Goal: Task Accomplishment & Management: Manage account settings

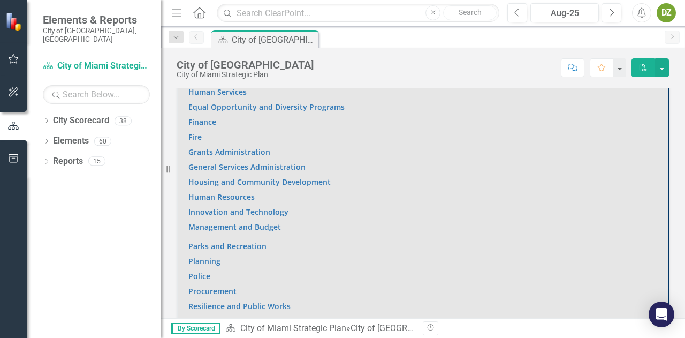
scroll to position [804, 0]
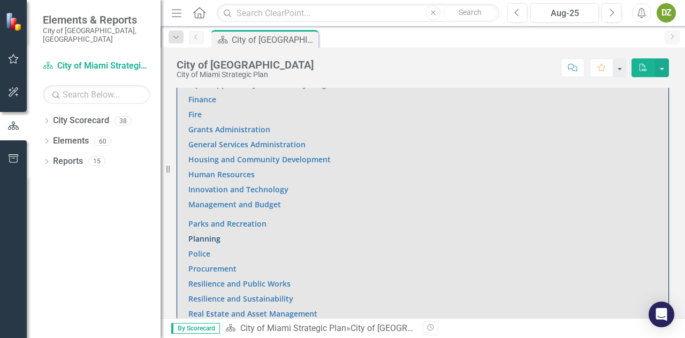
click at [207, 239] on link "Planning" at bounding box center [204, 238] width 32 height 10
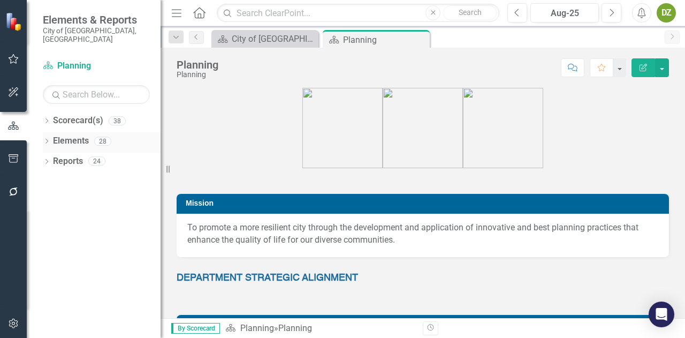
click at [70, 139] on div "Elements" at bounding box center [71, 141] width 36 height 18
click at [73, 135] on link "Elements" at bounding box center [71, 141] width 36 height 12
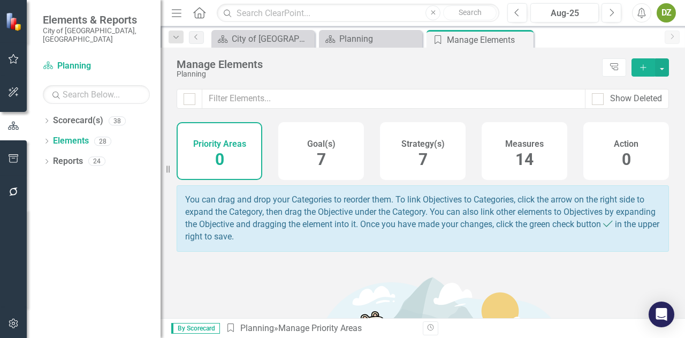
click at [503, 159] on div "Measures 14" at bounding box center [524, 151] width 86 height 58
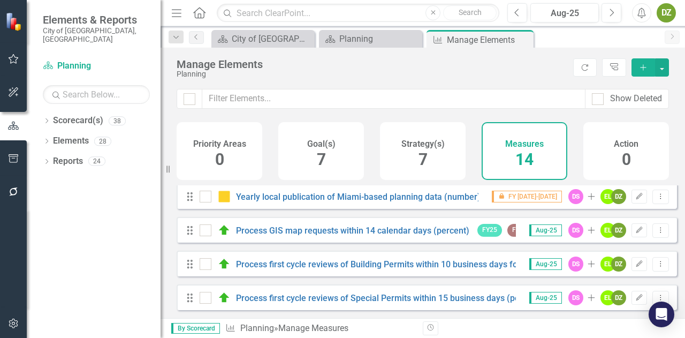
scroll to position [346, 0]
click at [398, 263] on link "Process first cycle reviews of Building Permits within 10 business days for cit…" at bounding box center [438, 264] width 404 height 10
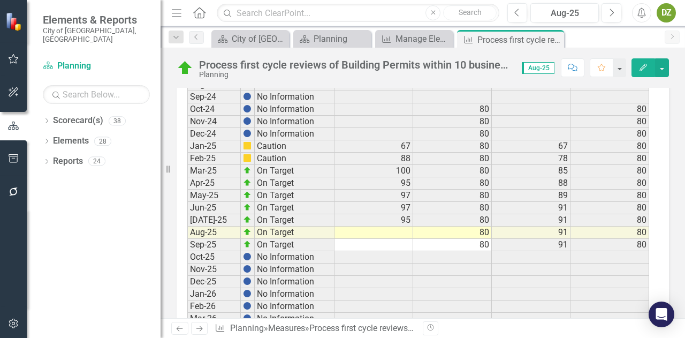
scroll to position [2281, 0]
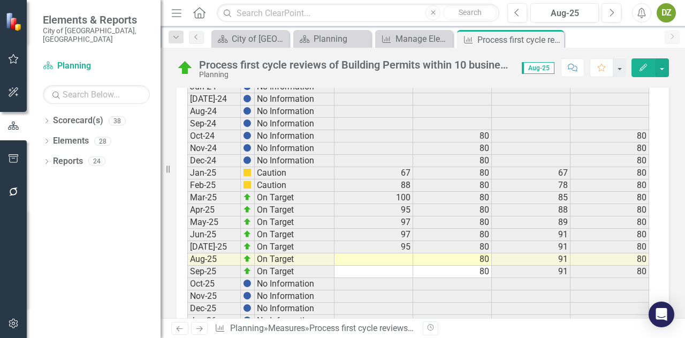
click at [402, 253] on td at bounding box center [373, 259] width 79 height 12
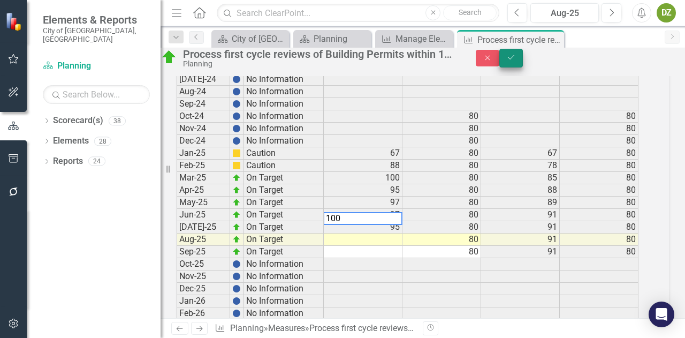
type textarea "100"
click at [516, 61] on icon "Save" at bounding box center [511, 56] width 10 height 7
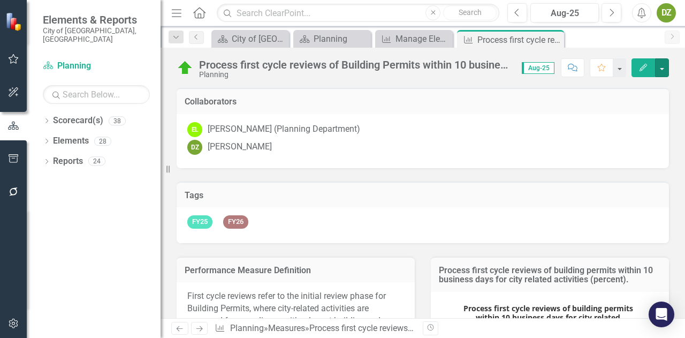
click at [661, 65] on button "button" at bounding box center [662, 67] width 14 height 19
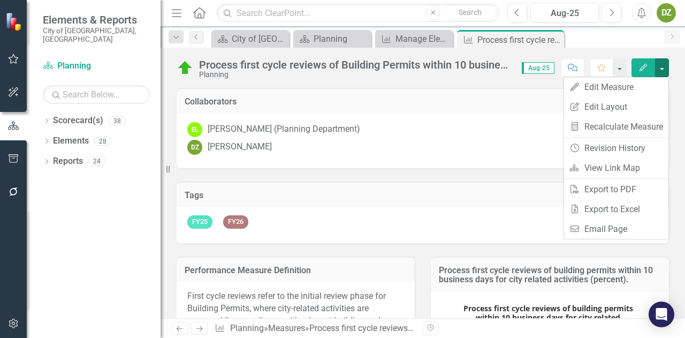
scroll to position [202, 0]
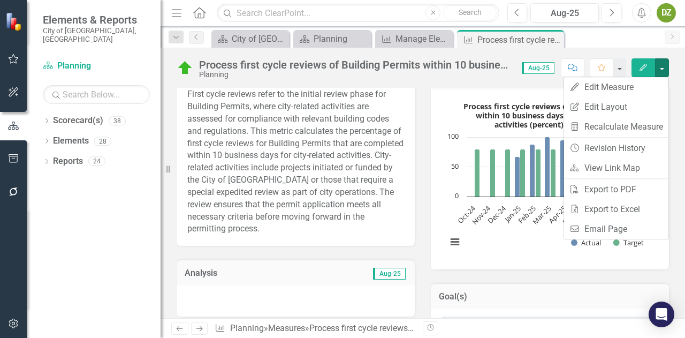
click at [635, 49] on div "Process first cycle reviews of Building Permits within 10 business days for cit…" at bounding box center [422, 64] width 524 height 32
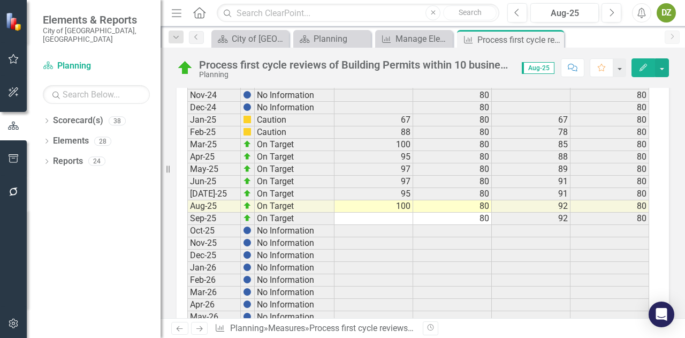
scroll to position [2338, 0]
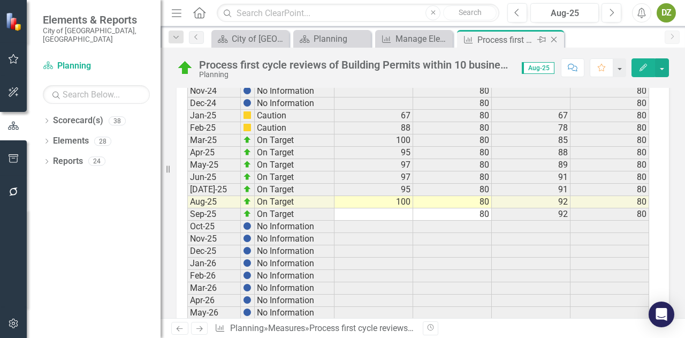
click at [554, 38] on icon at bounding box center [554, 40] width 6 height 6
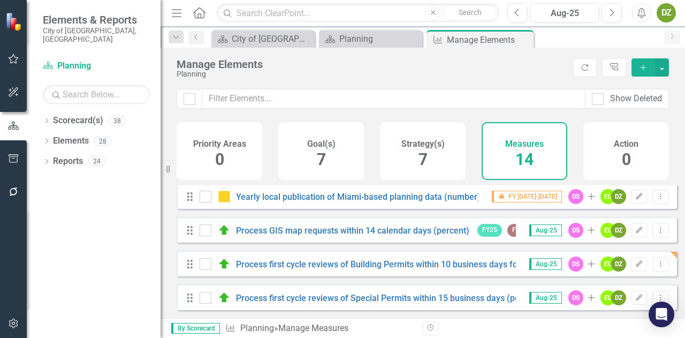
scroll to position [346, 0]
click at [434, 296] on link "Process first cycle reviews of Special Permits within 15 business days (percent)" at bounding box center [389, 298] width 306 height 10
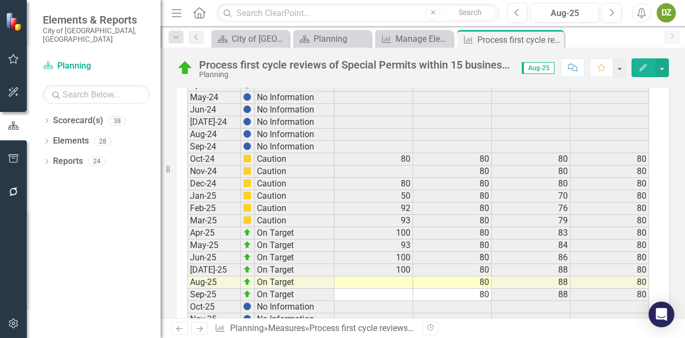
scroll to position [2288, 0]
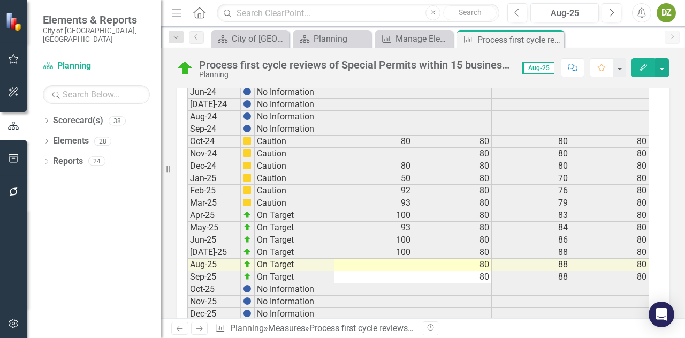
click at [401, 258] on td at bounding box center [373, 264] width 79 height 12
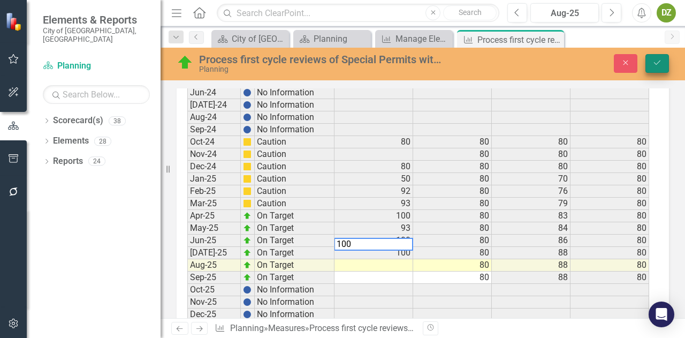
type textarea "100"
click at [658, 68] on button "Save" at bounding box center [657, 63] width 24 height 19
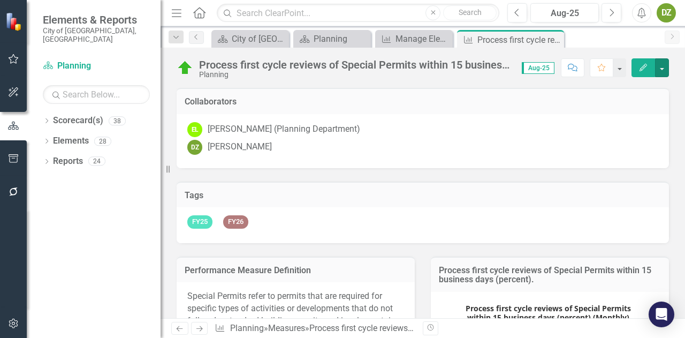
click at [658, 68] on button "button" at bounding box center [662, 67] width 14 height 19
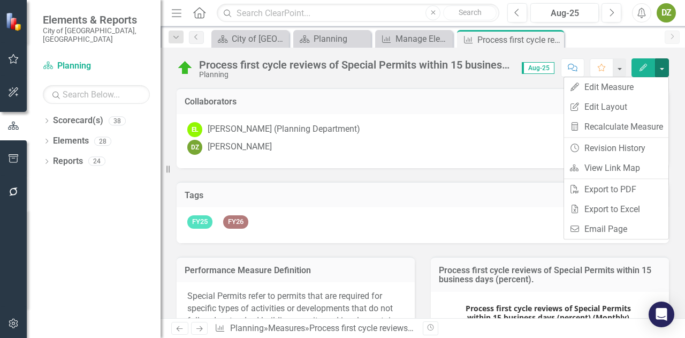
click at [658, 68] on button "button" at bounding box center [662, 67] width 14 height 19
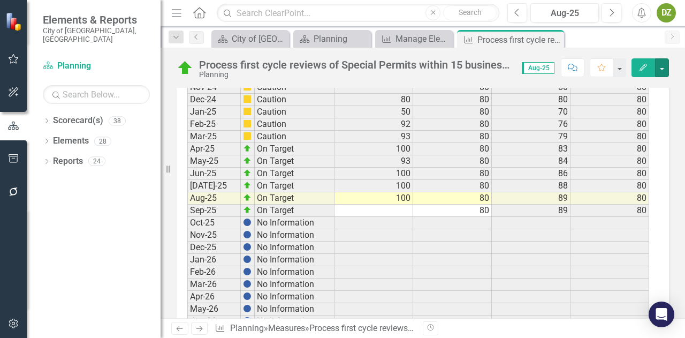
scroll to position [2345, 0]
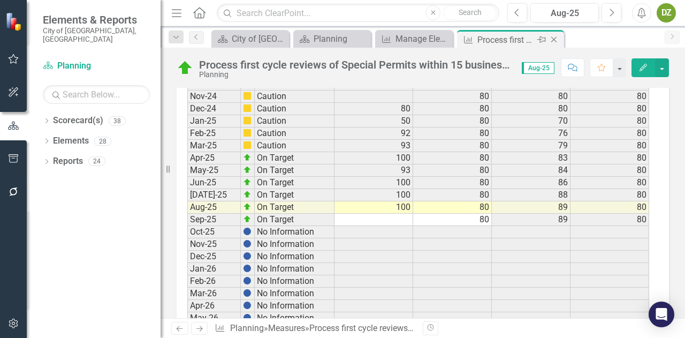
click at [555, 38] on icon at bounding box center [554, 40] width 6 height 6
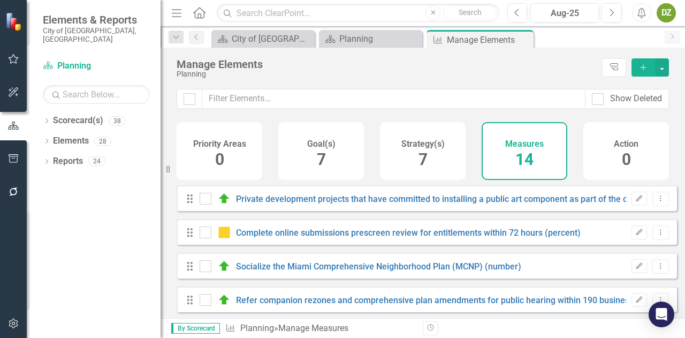
checkbox input "false"
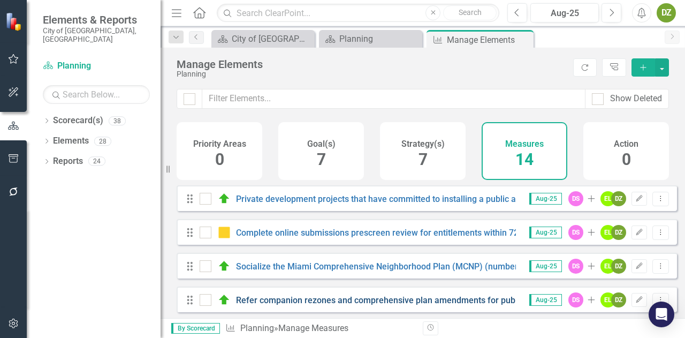
click at [449, 305] on link "Refer companion rezones and comprehensive plan amendments for public hearing wi…" at bounding box center [464, 300] width 456 height 10
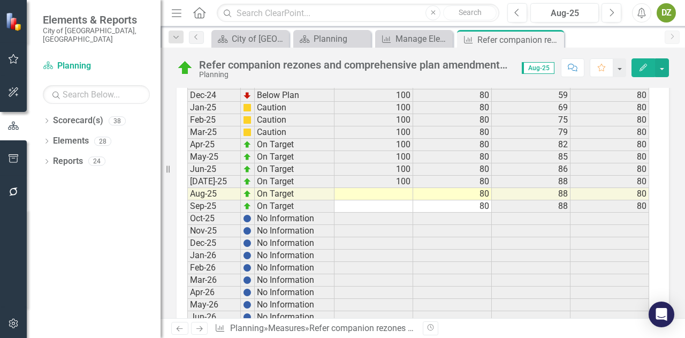
scroll to position [2303, 0]
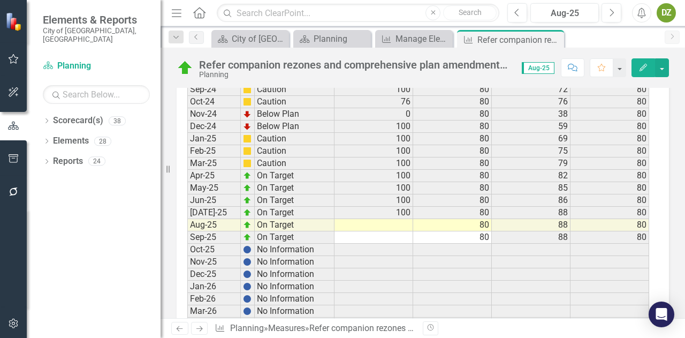
click at [410, 219] on td at bounding box center [373, 225] width 79 height 12
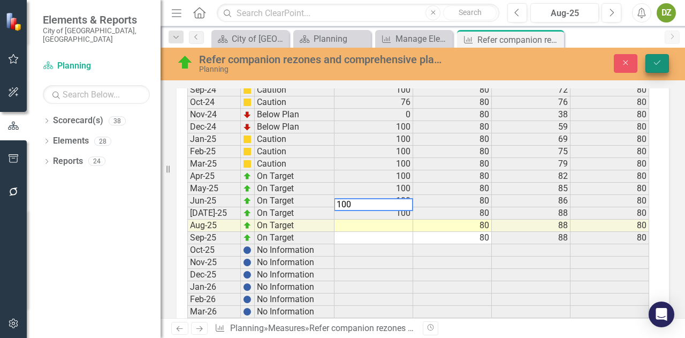
type textarea "100"
click at [657, 66] on icon "Save" at bounding box center [657, 62] width 10 height 7
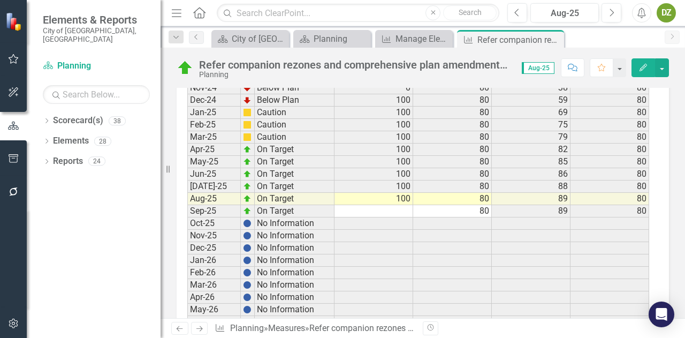
scroll to position [2364, 0]
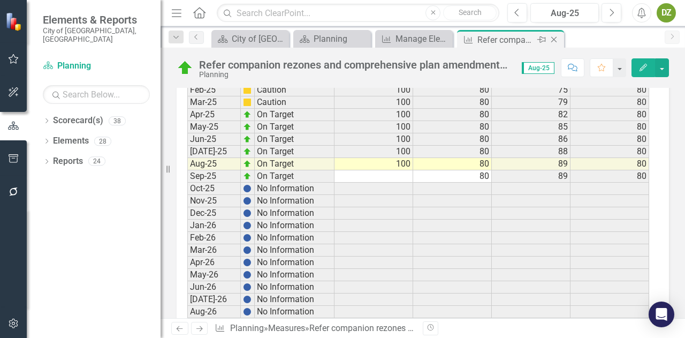
click at [555, 37] on icon "Close" at bounding box center [553, 39] width 11 height 9
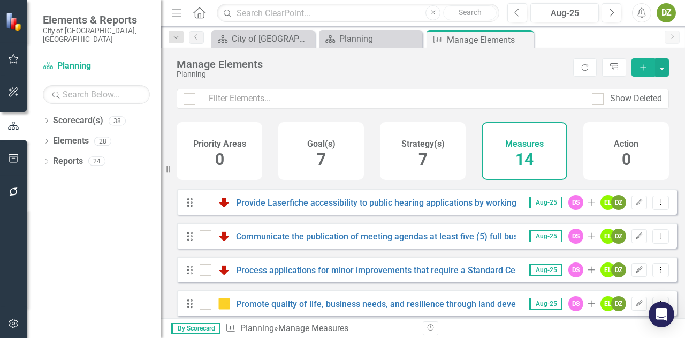
scroll to position [169, 0]
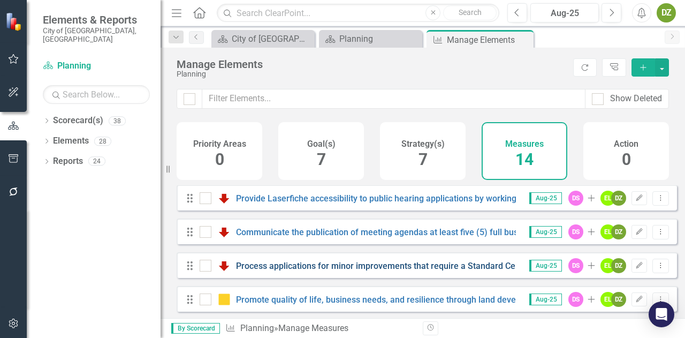
click at [476, 271] on link "Process applications for minor improvements that require a Standard Certificate…" at bounding box center [581, 265] width 691 height 10
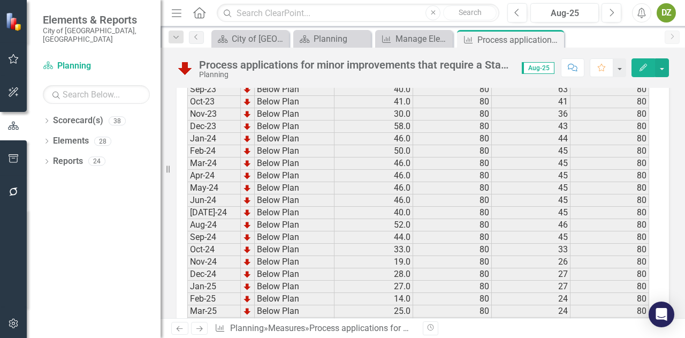
scroll to position [1985, 0]
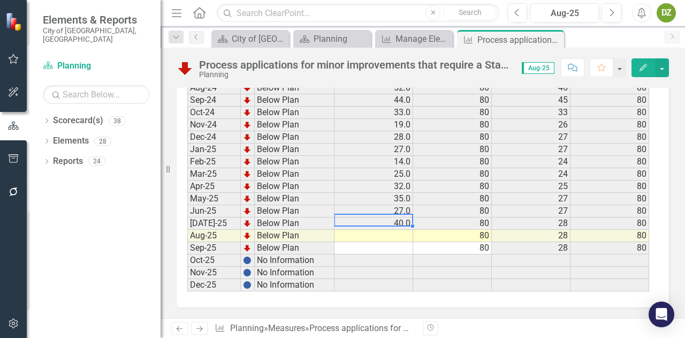
click at [401, 232] on td at bounding box center [373, 235] width 79 height 12
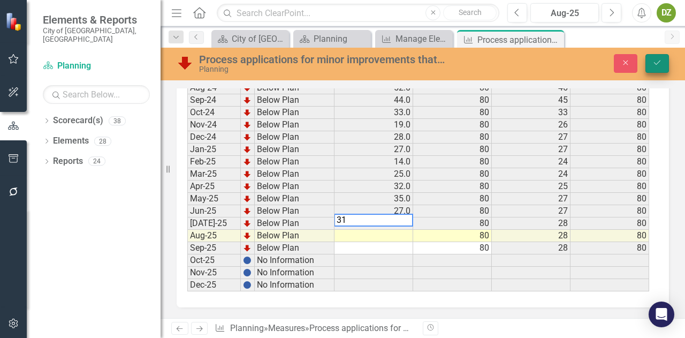
type textarea "31"
click at [656, 69] on button "Save" at bounding box center [657, 63] width 24 height 19
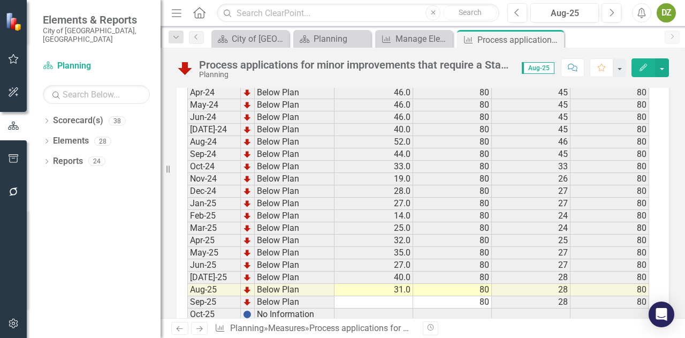
scroll to position [1995, 0]
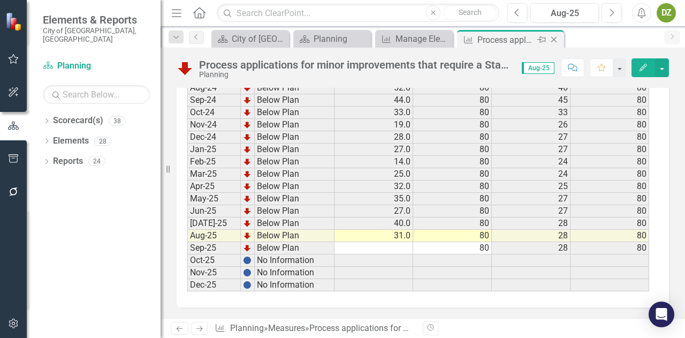
click at [555, 39] on icon "Close" at bounding box center [553, 39] width 11 height 9
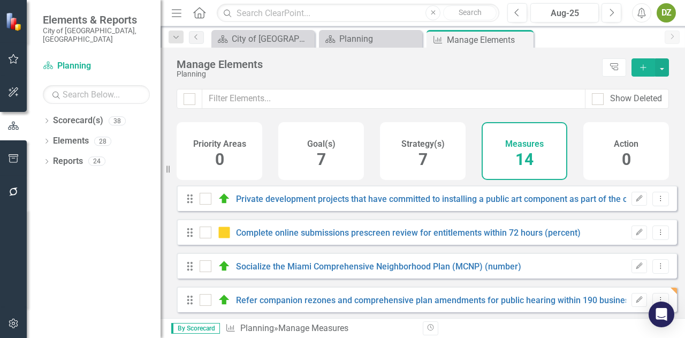
checkbox input "false"
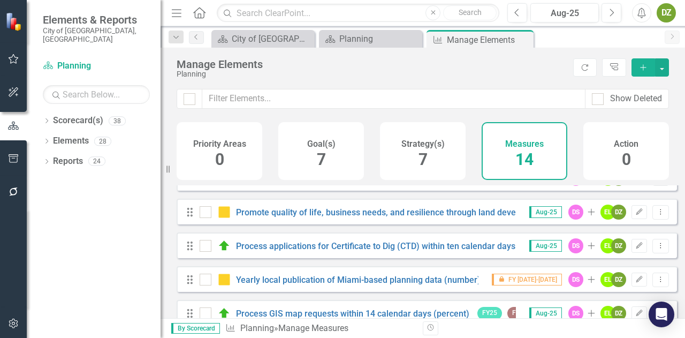
scroll to position [259, 0]
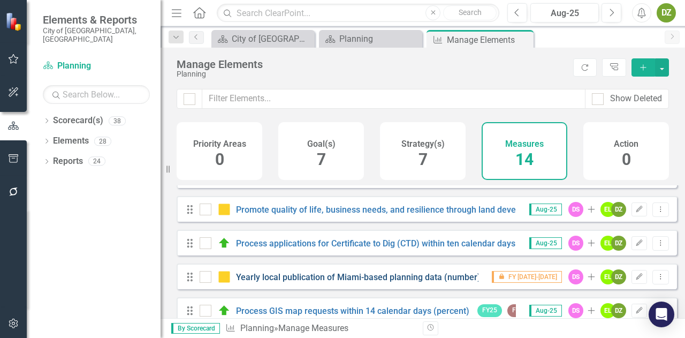
click at [290, 282] on link "Yearly local publication of Miami-based planning data (number)" at bounding box center [358, 277] width 244 height 10
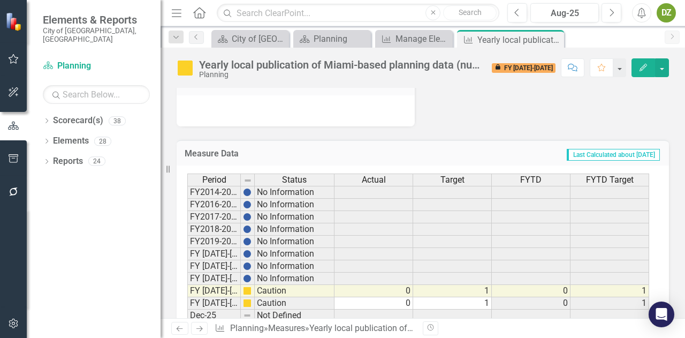
scroll to position [779, 0]
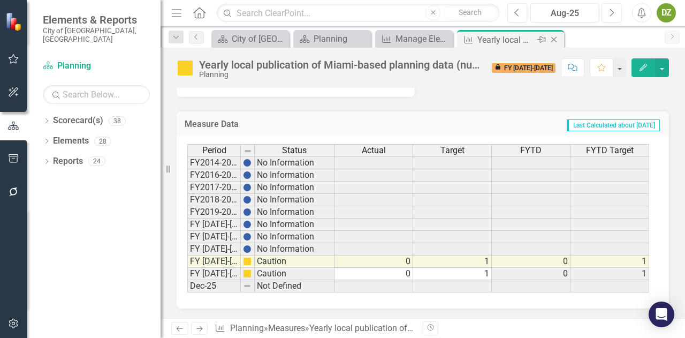
click at [553, 39] on icon at bounding box center [554, 40] width 6 height 6
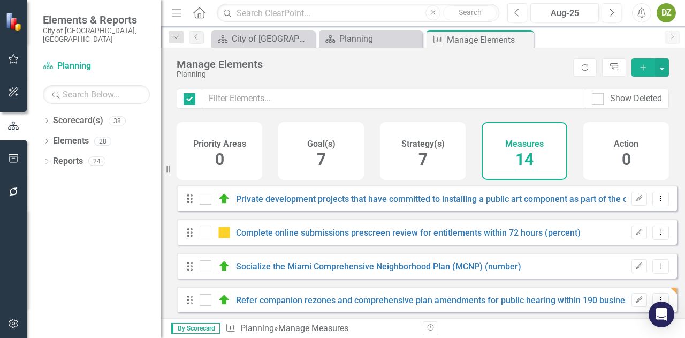
checkbox input "false"
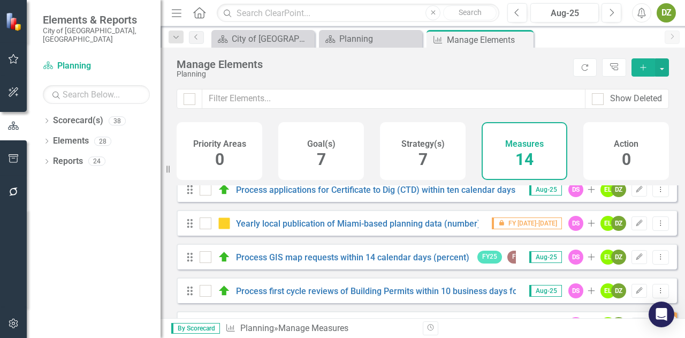
scroll to position [318, 0]
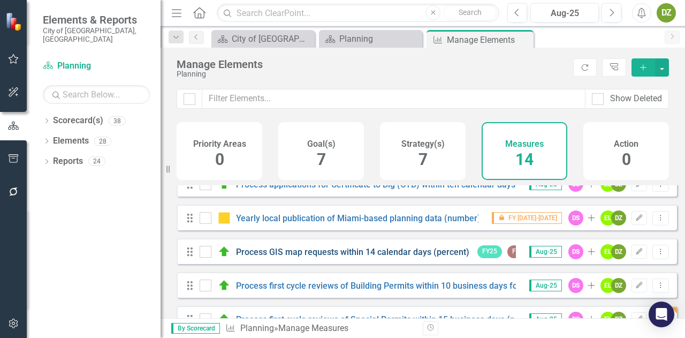
click at [433, 257] on link "Process GIS map requests within 14 calendar days (percent)" at bounding box center [352, 252] width 233 height 10
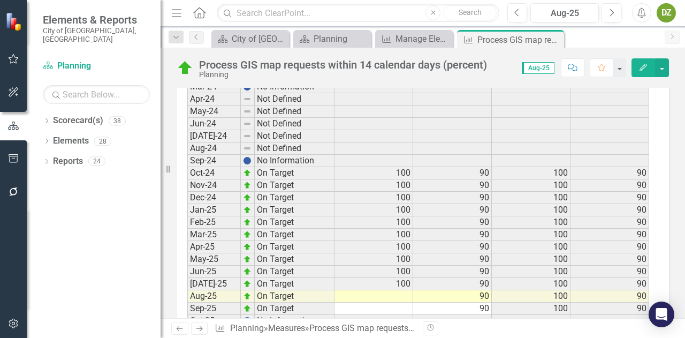
scroll to position [2172, 0]
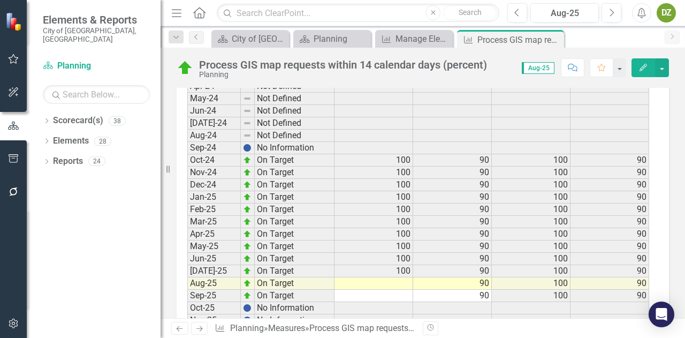
click at [398, 277] on td at bounding box center [373, 283] width 79 height 12
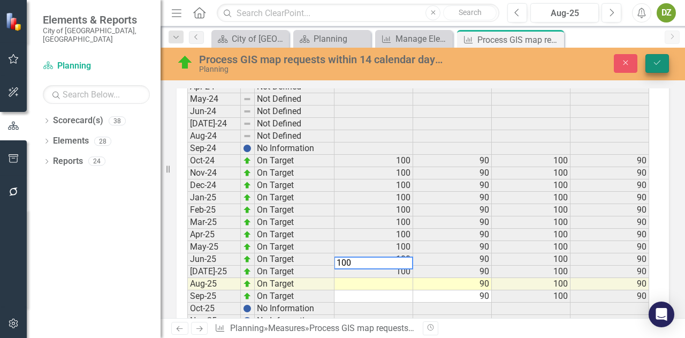
type textarea "100"
click at [659, 64] on icon "Save" at bounding box center [657, 62] width 10 height 7
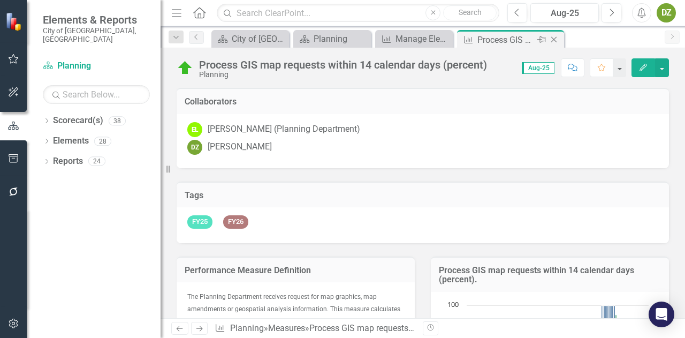
click at [554, 38] on icon at bounding box center [554, 40] width 6 height 6
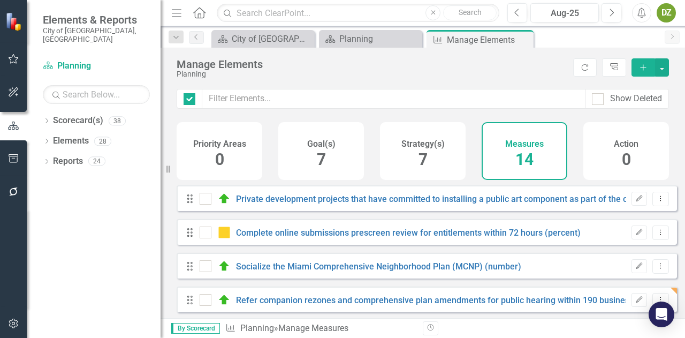
checkbox input "false"
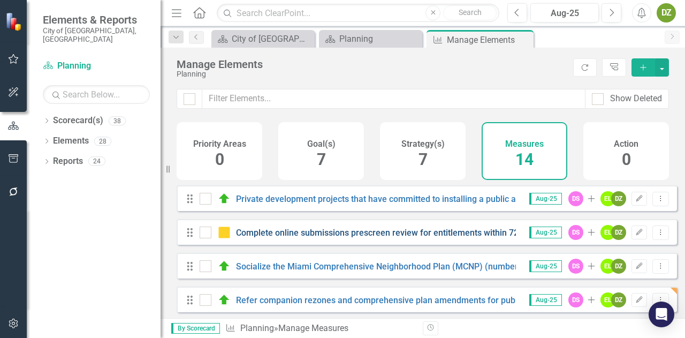
click at [396, 237] on link "Complete online submissions prescreen review for entitlements within 72 hours (…" at bounding box center [408, 232] width 344 height 10
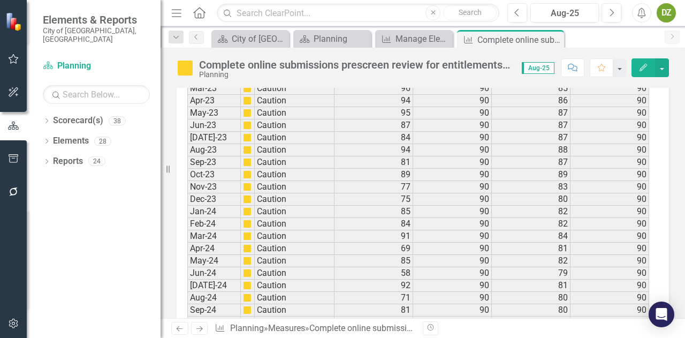
scroll to position [2323, 0]
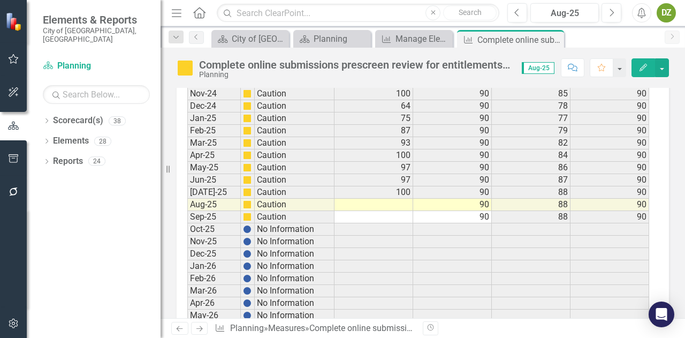
click at [396, 198] on td at bounding box center [373, 204] width 79 height 12
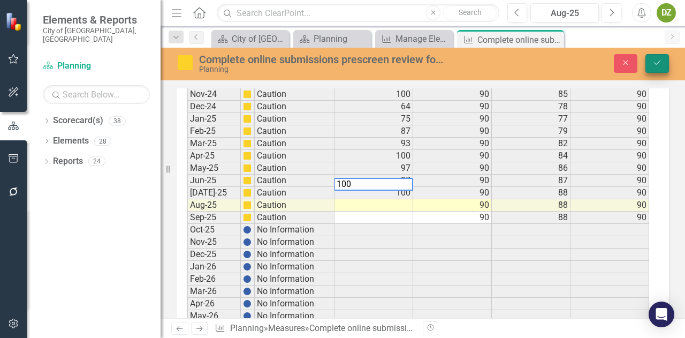
type textarea "100"
click at [658, 63] on icon "submit" at bounding box center [657, 62] width 6 height 4
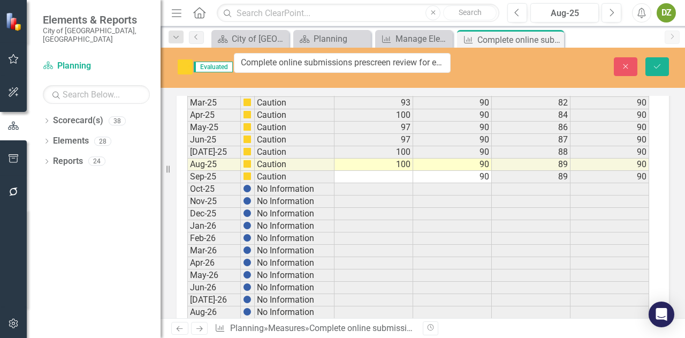
scroll to position [2169, 0]
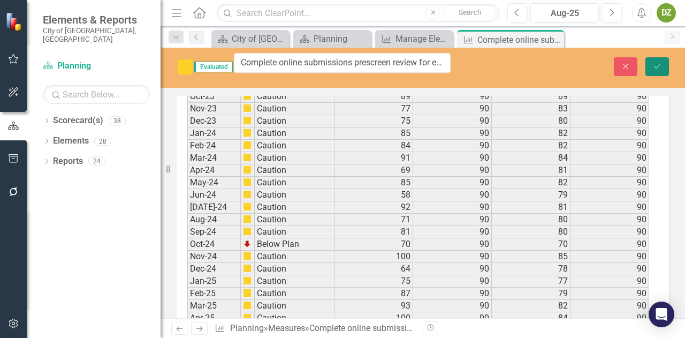
click at [660, 65] on icon "Save" at bounding box center [657, 66] width 10 height 7
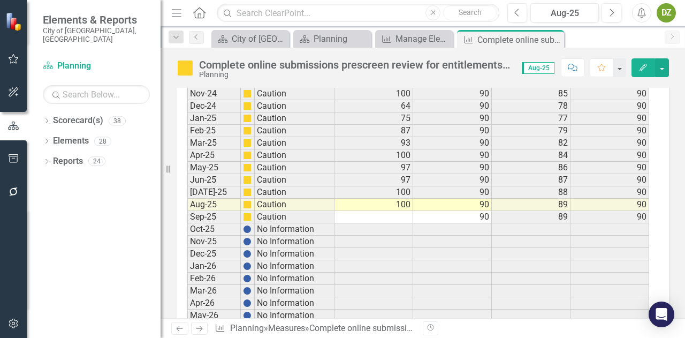
scroll to position [2350, 0]
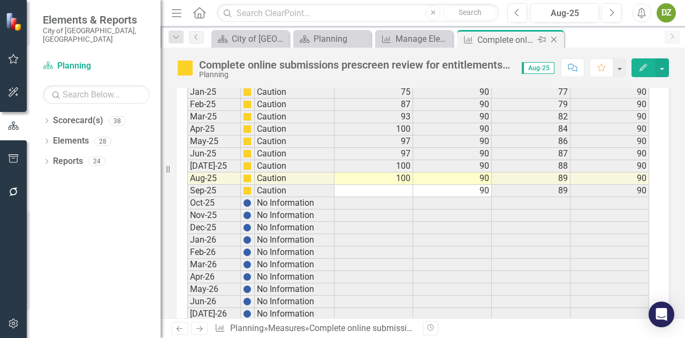
click at [553, 40] on icon at bounding box center [554, 40] width 6 height 6
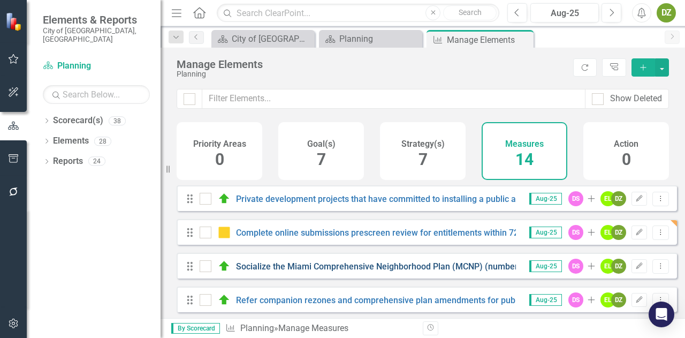
click at [409, 270] on link "Socialize the Miami Comprehensive Neighborhood Plan (MCNP) (number)" at bounding box center [378, 266] width 285 height 10
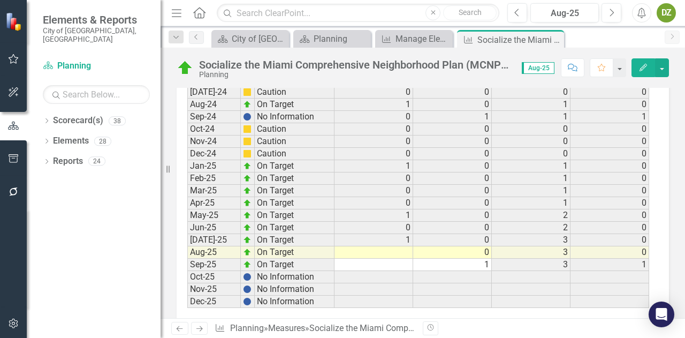
scroll to position [1745, 0]
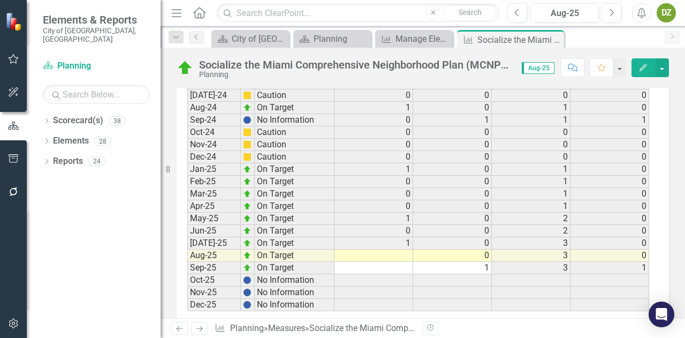
click at [393, 251] on td at bounding box center [373, 255] width 79 height 12
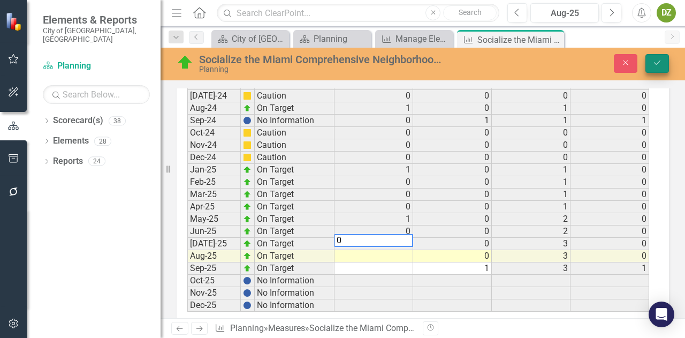
type textarea "0"
click at [659, 62] on icon "Save" at bounding box center [657, 62] width 10 height 7
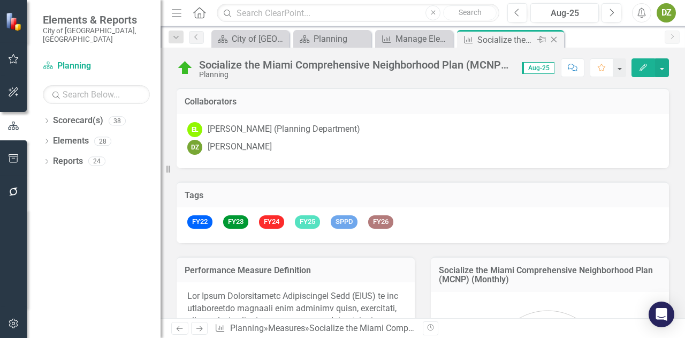
click at [554, 40] on icon at bounding box center [554, 40] width 6 height 6
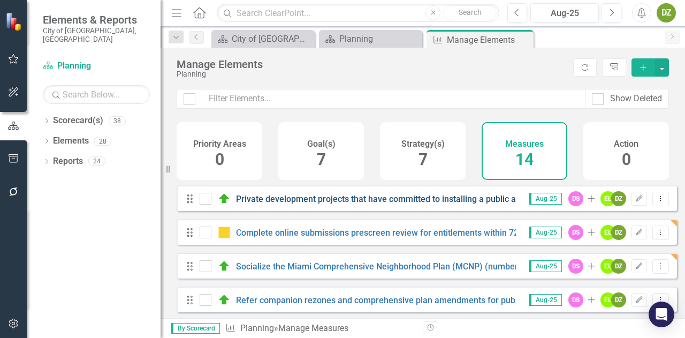
click at [483, 204] on link "Private development projects that have committed to installing a public art com…" at bounding box center [488, 199] width 504 height 10
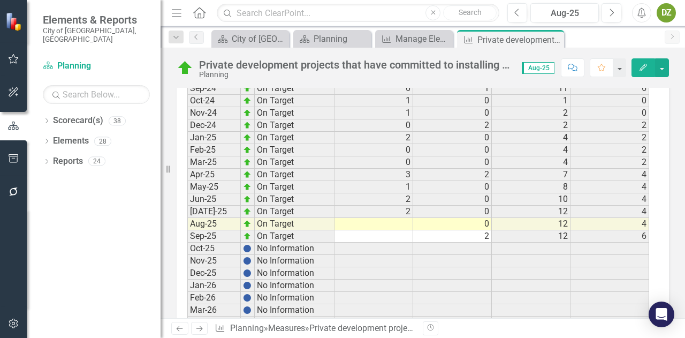
scroll to position [2356, 0]
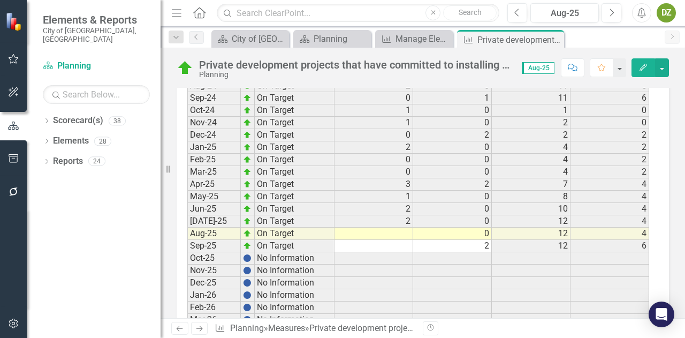
click at [410, 227] on td at bounding box center [373, 233] width 79 height 12
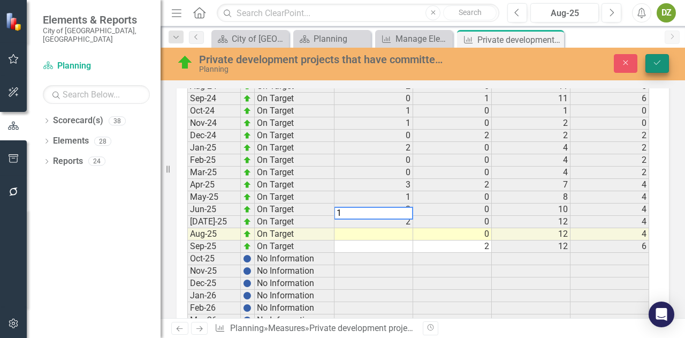
type textarea "1"
click at [662, 63] on button "Save" at bounding box center [657, 63] width 24 height 19
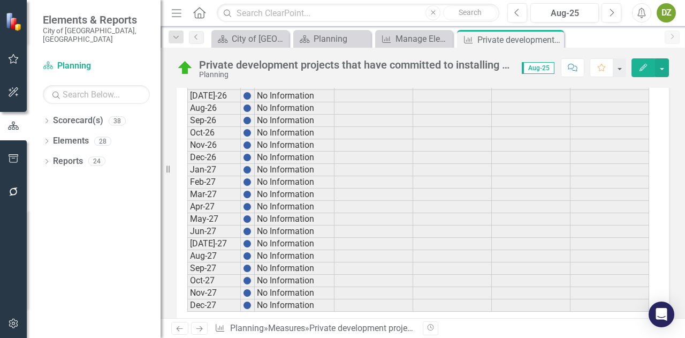
scroll to position [2633, 0]
